Goal: Task Accomplishment & Management: Manage account settings

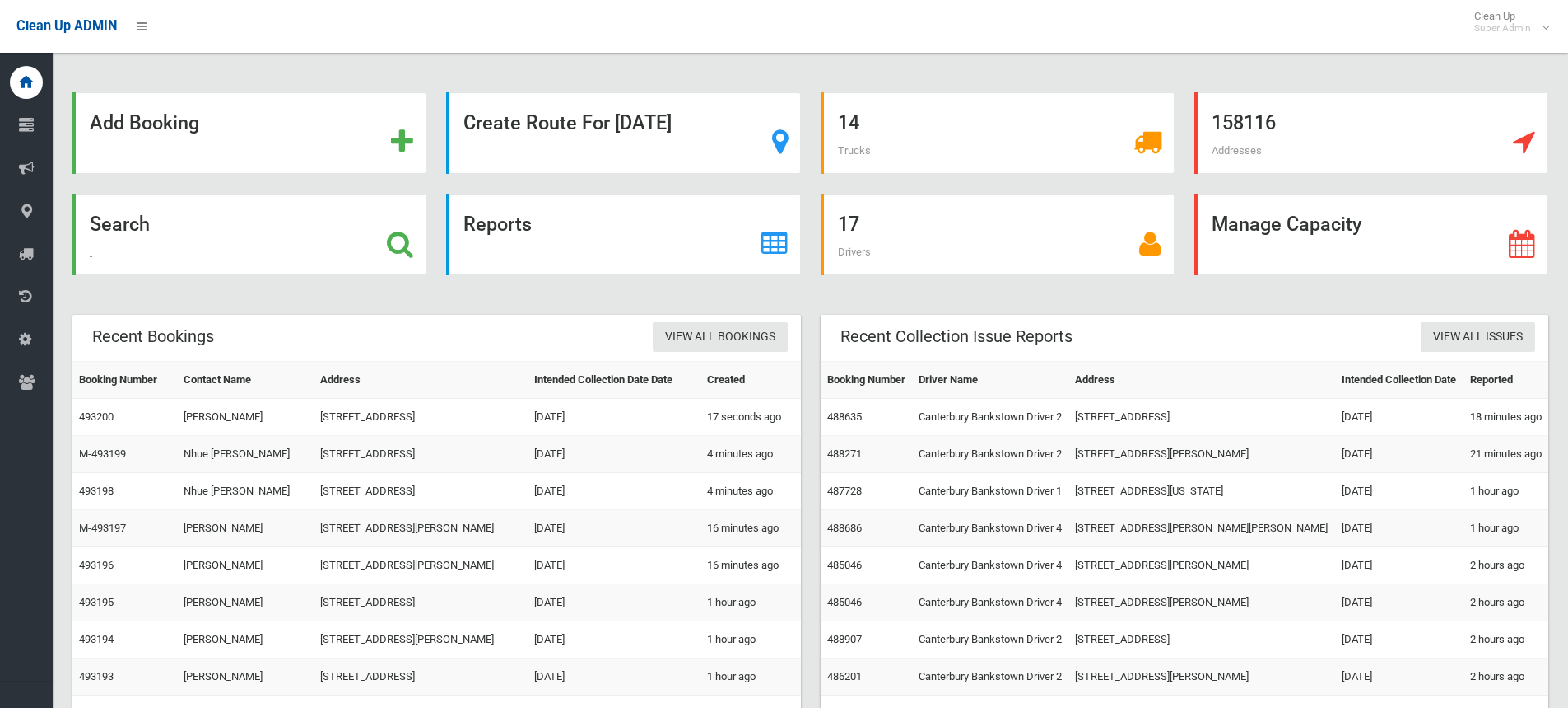
click at [394, 239] on icon at bounding box center [400, 244] width 27 height 28
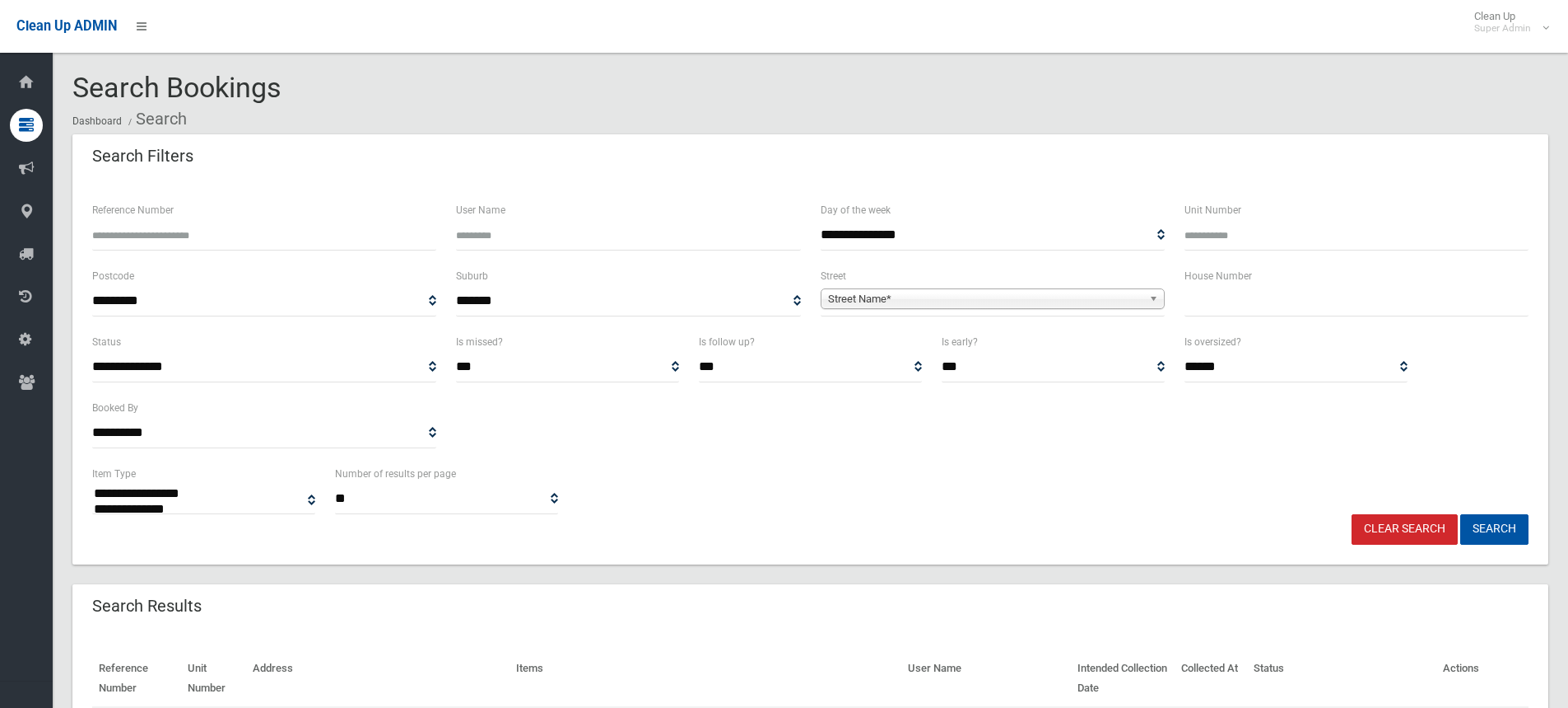
select select
click at [1286, 300] on input "text" at bounding box center [1357, 301] width 344 height 31
type input "**"
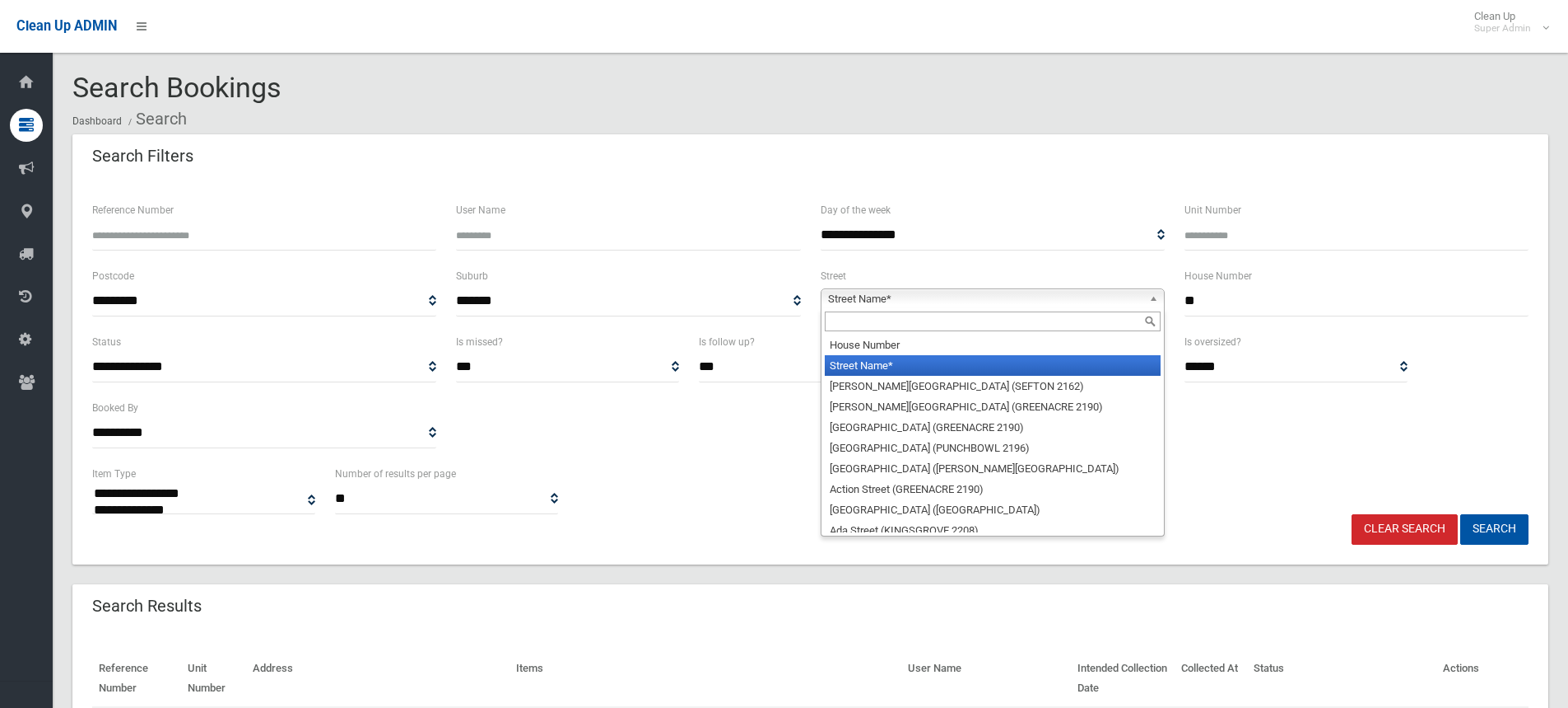
click at [982, 306] on span "Street Name*" at bounding box center [985, 299] width 314 height 20
click at [961, 319] on input "text" at bounding box center [993, 321] width 336 height 20
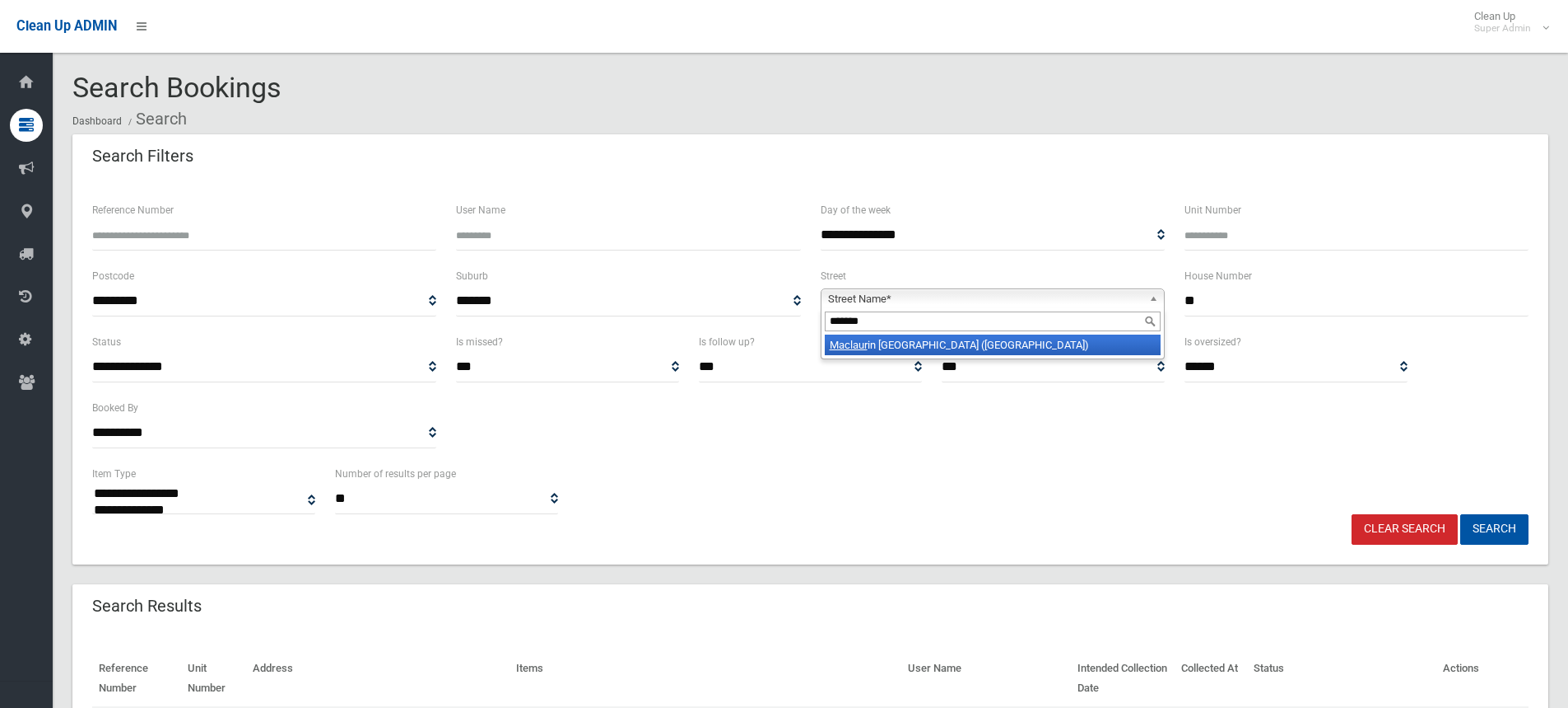
type input "*******"
click at [968, 342] on li "Maclaur in Avenue (EAST HILLS 2213)" at bounding box center [993, 345] width 336 height 21
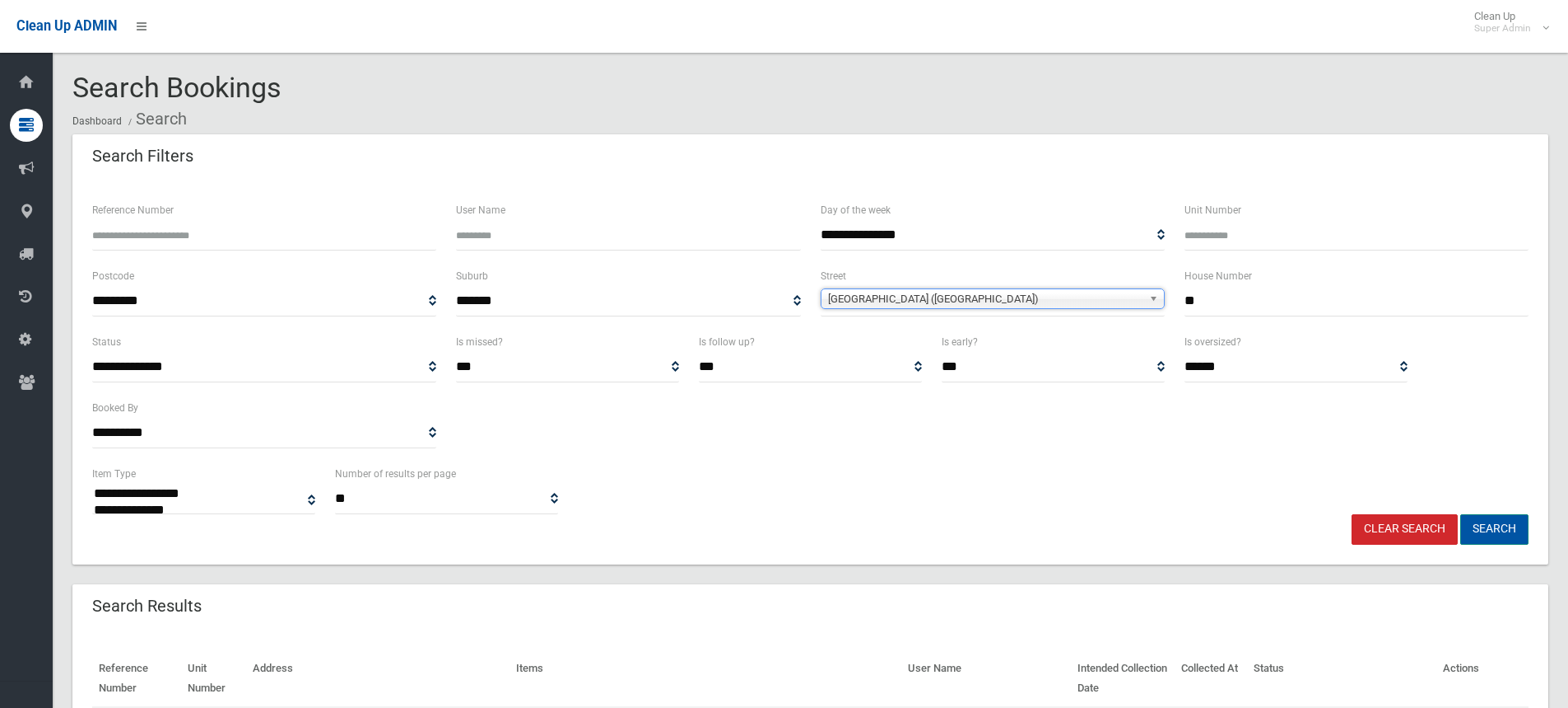
click at [1516, 527] on button "Search" at bounding box center [1494, 529] width 69 height 31
select select
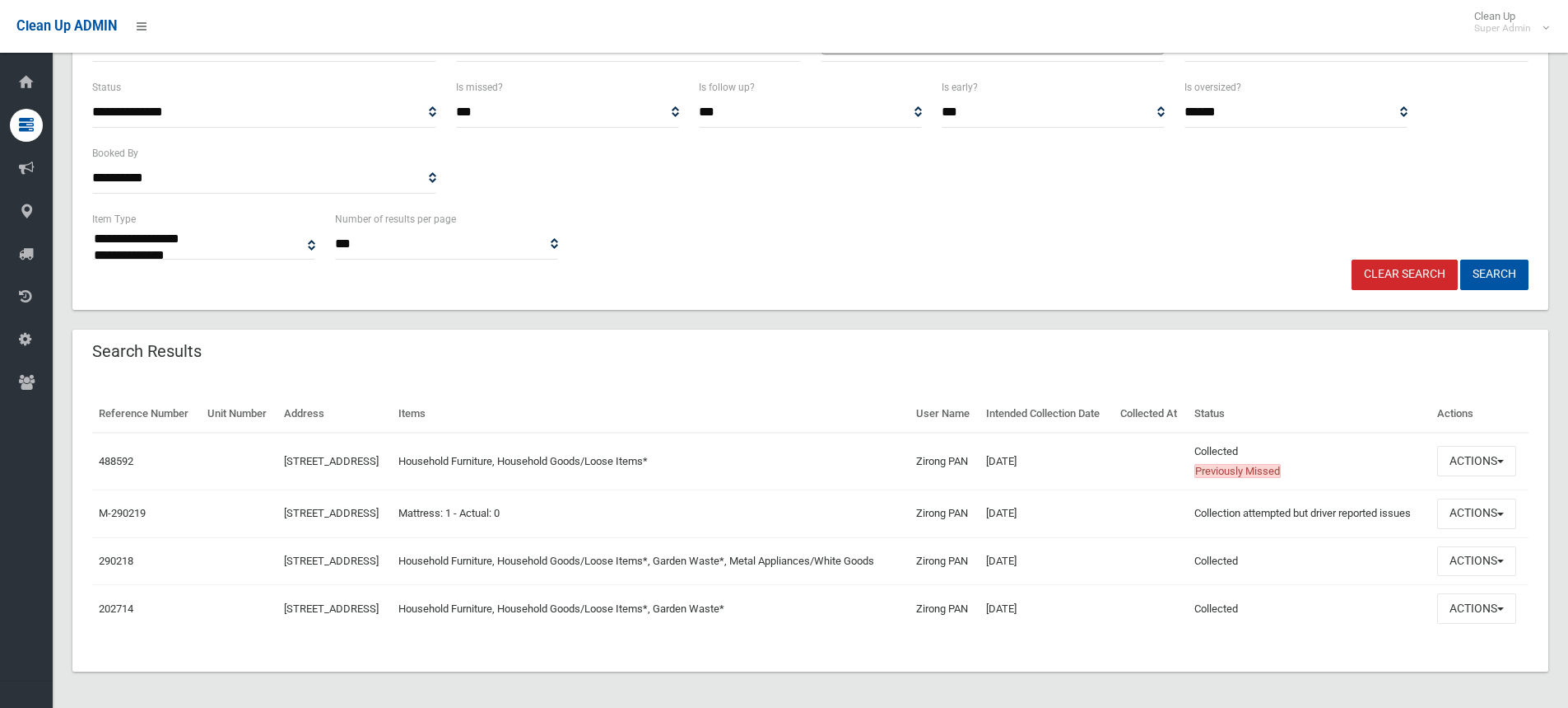
scroll to position [306, 0]
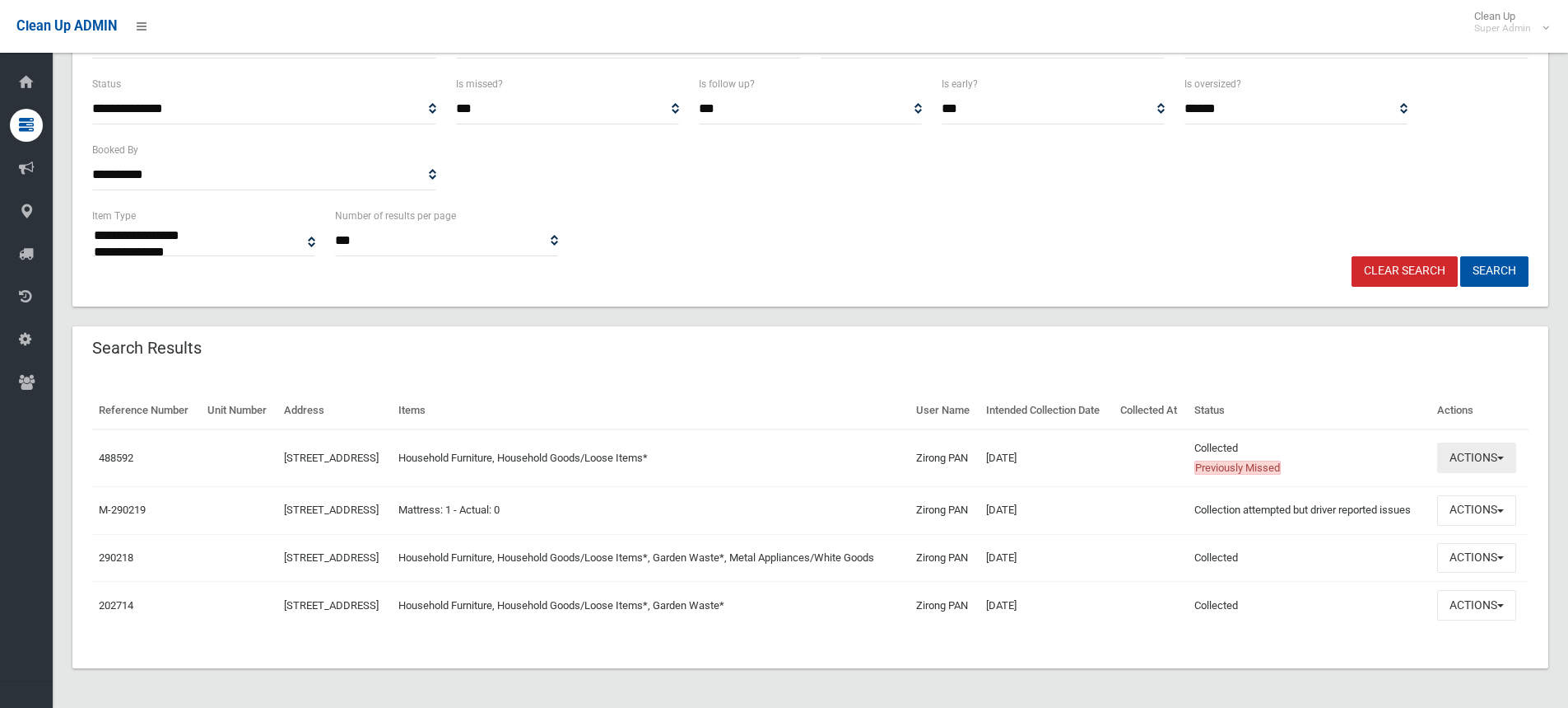
click at [1505, 442] on button "Actions" at bounding box center [1476, 458] width 79 height 31
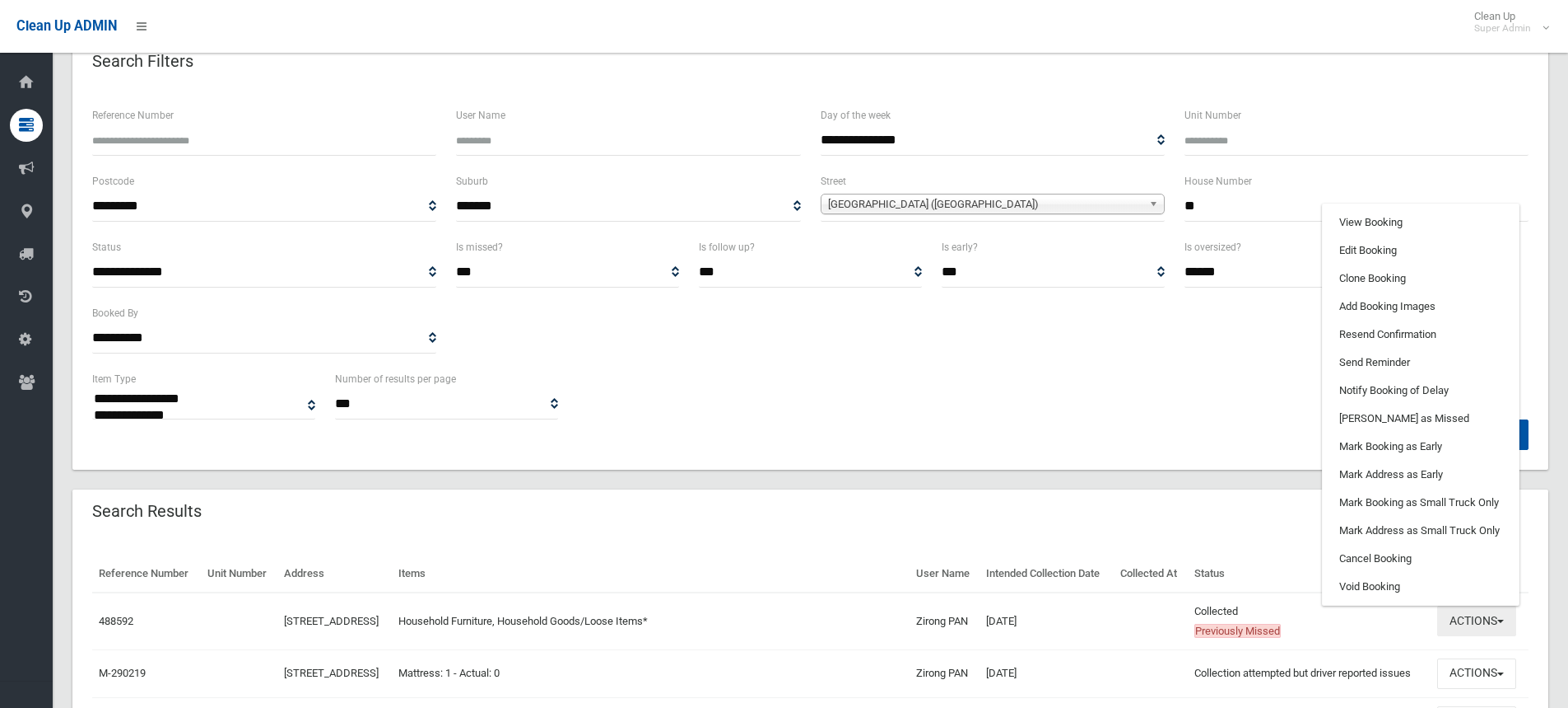
scroll to position [58, 0]
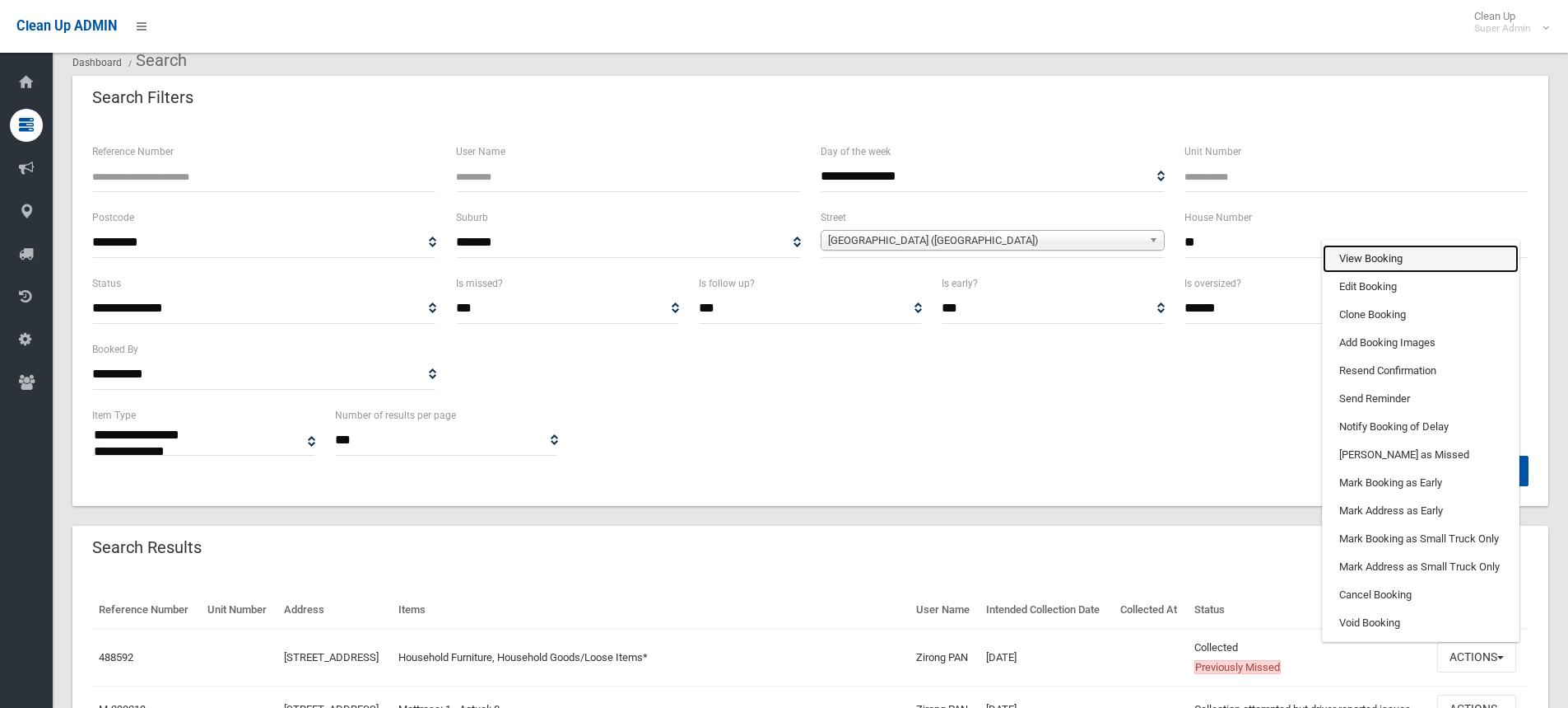
click at [1388, 272] on link "View Booking" at bounding box center [1421, 258] width 196 height 28
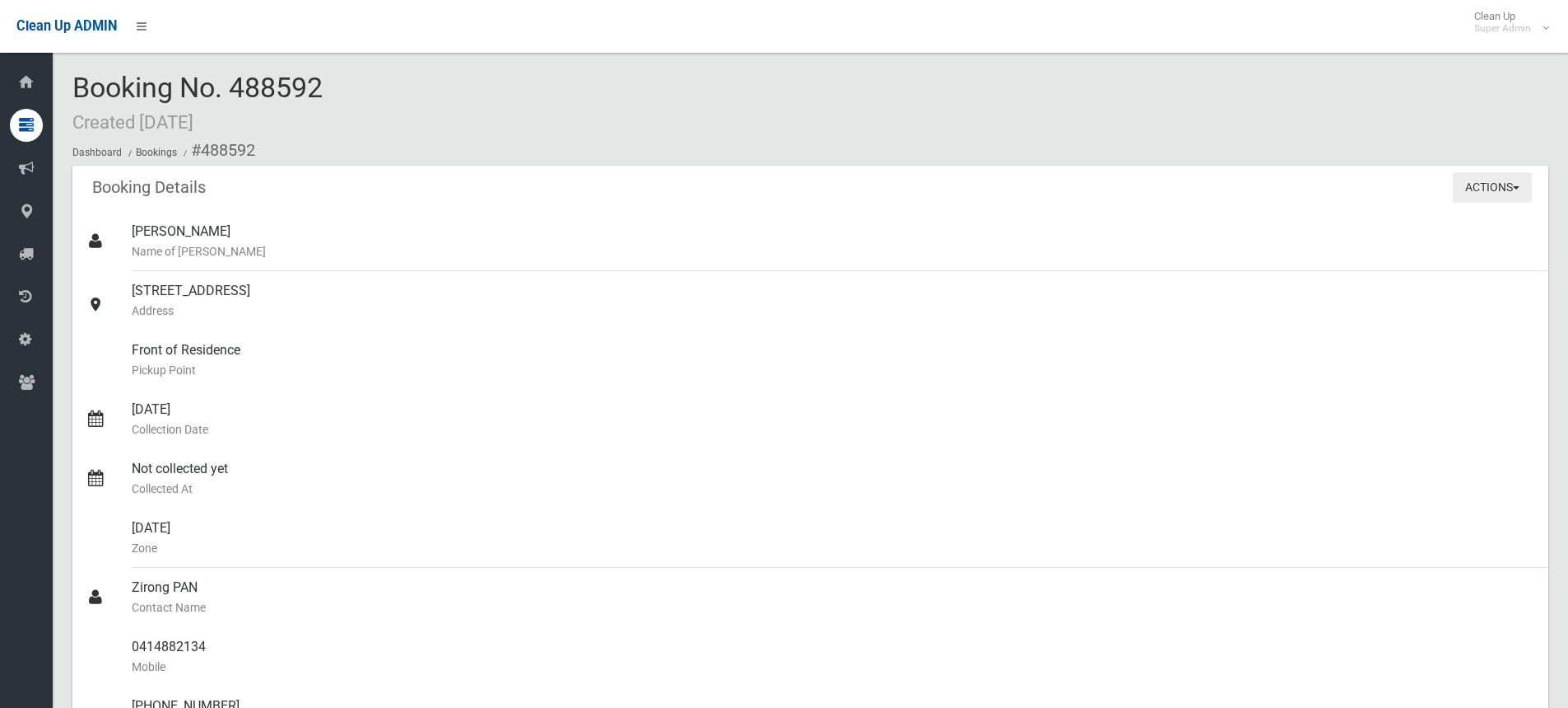
click at [1478, 190] on button "Actions" at bounding box center [1493, 187] width 79 height 31
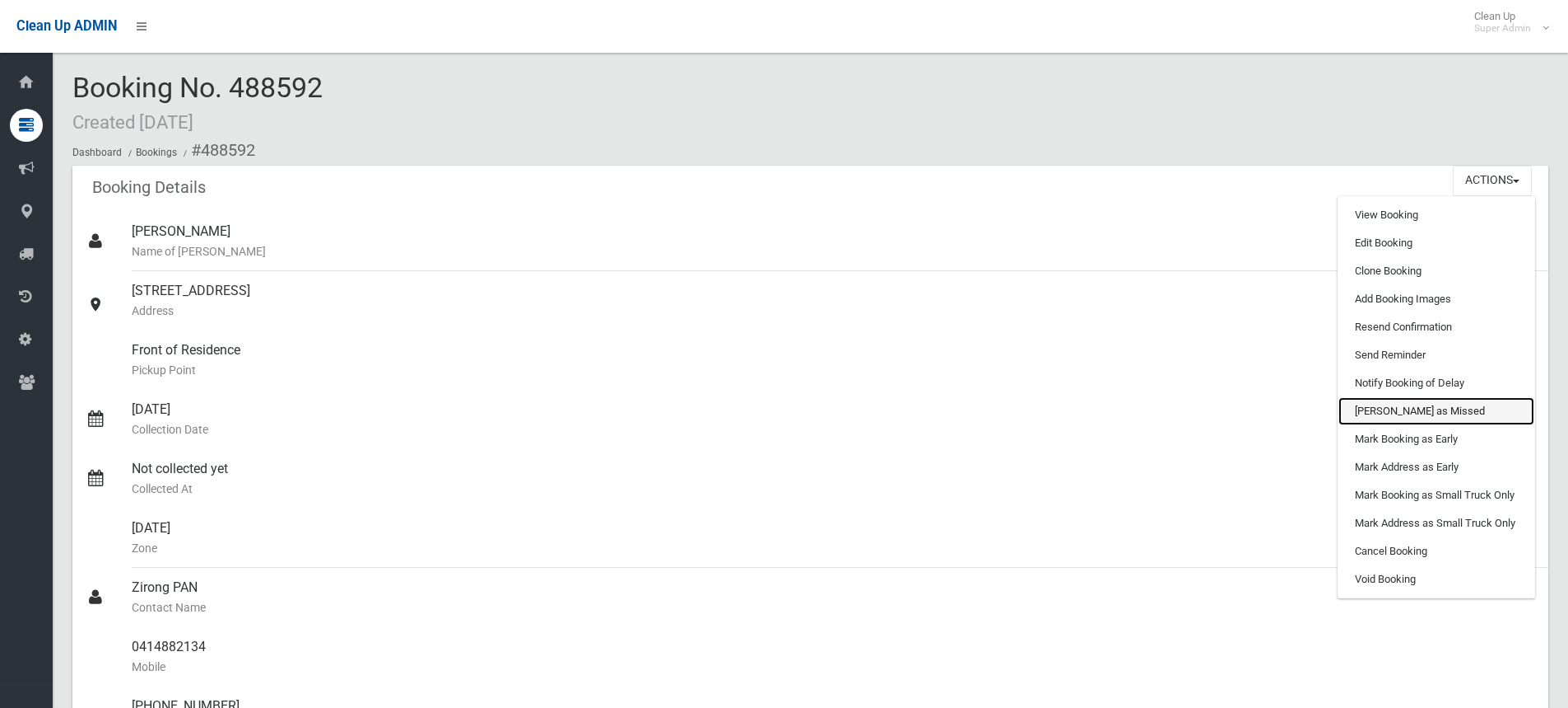
click at [1400, 403] on link "[PERSON_NAME] as Missed" at bounding box center [1436, 411] width 196 height 28
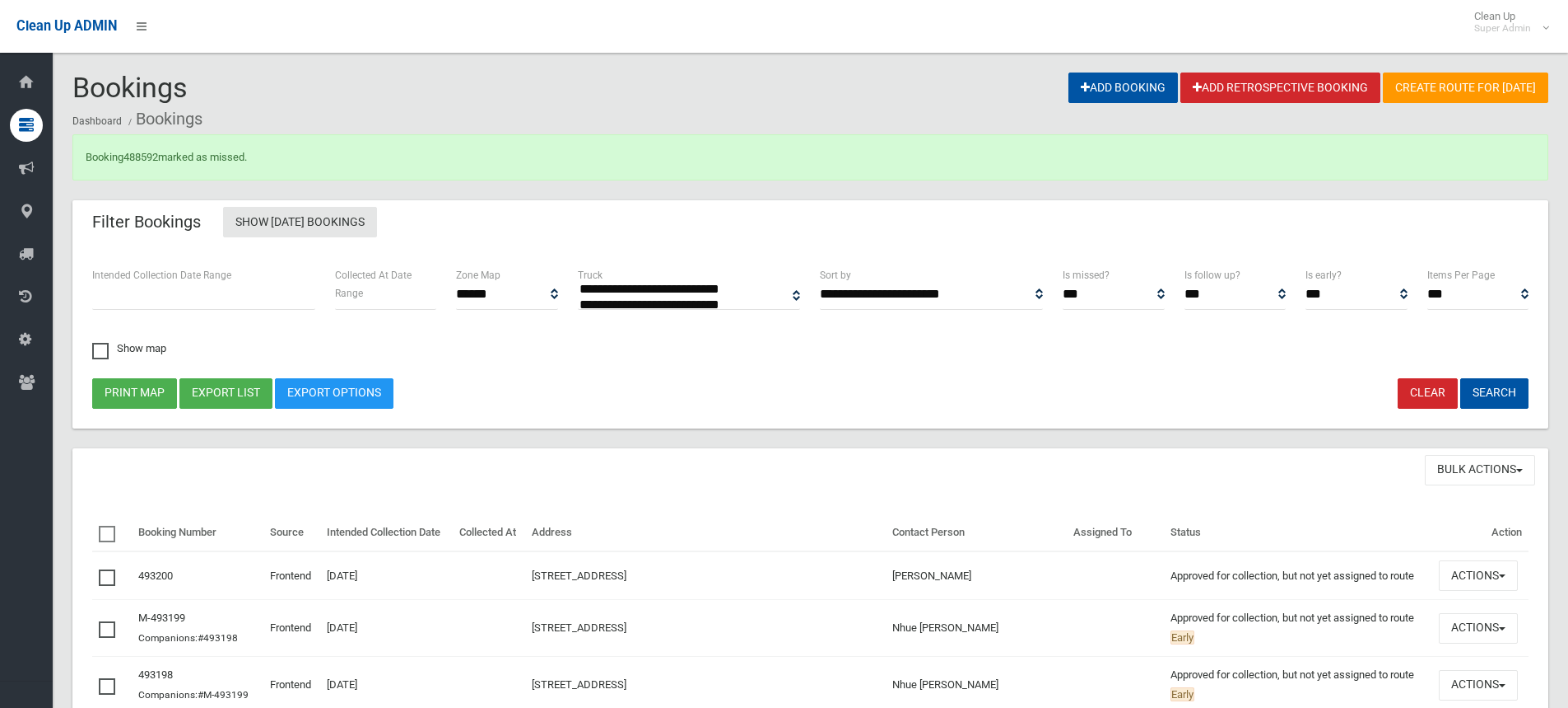
select select
click at [147, 153] on link "488592" at bounding box center [140, 157] width 34 height 12
